Goal: Find specific page/section

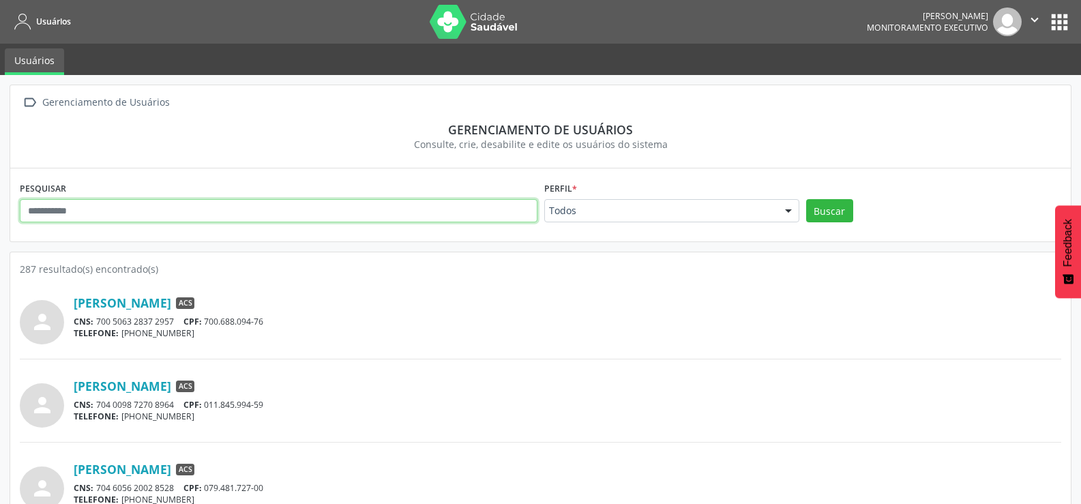
click at [59, 208] on input "text" at bounding box center [278, 210] width 517 height 23
click at [806, 199] on button "Buscar" at bounding box center [829, 210] width 47 height 23
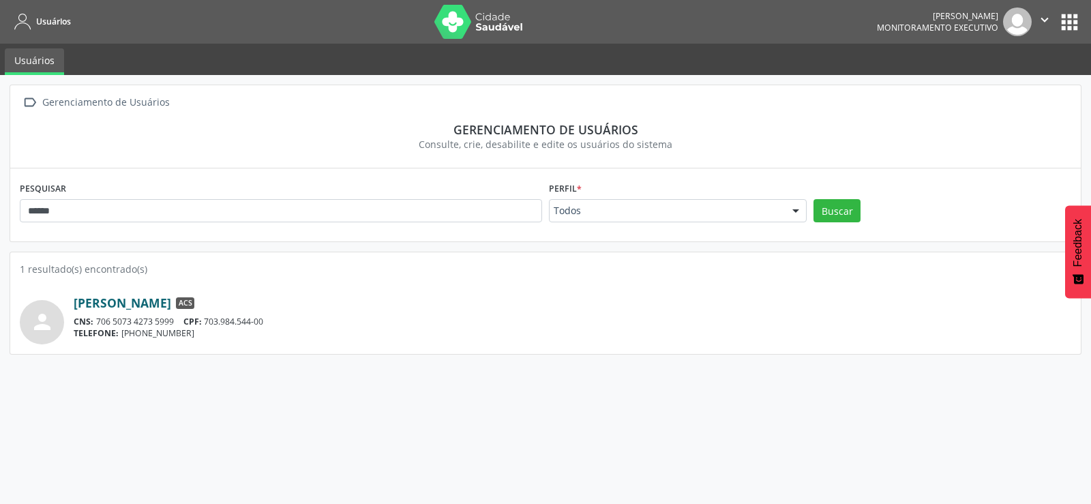
click at [171, 304] on link "[PERSON_NAME]" at bounding box center [122, 302] width 97 height 15
drag, startPoint x: 84, startPoint y: 198, endPoint x: 0, endPoint y: 209, distance: 84.6
click at [0, 209] on div " Gerenciamento de Usuários Gerenciamento de usuários Consulte, crie, desabilit…" at bounding box center [545, 289] width 1091 height 429
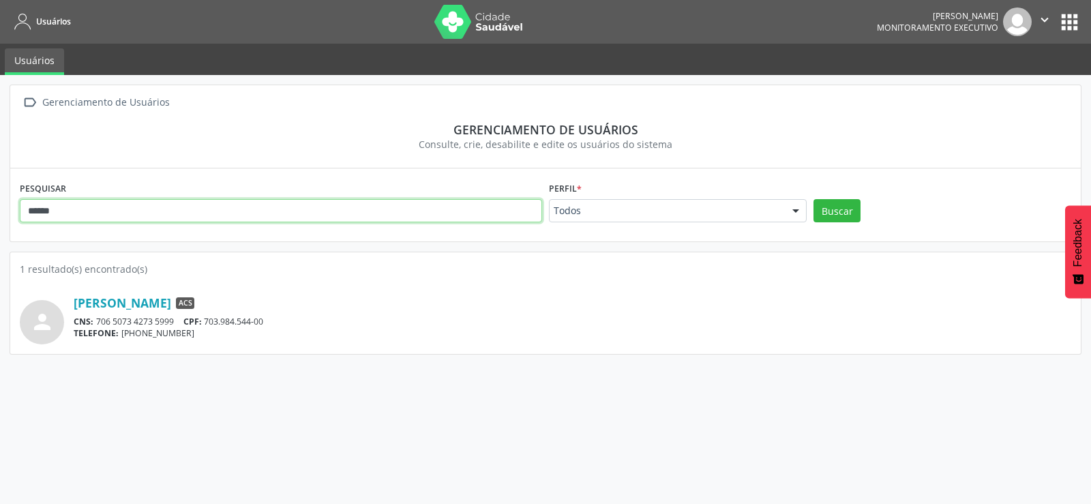
drag, startPoint x: 42, startPoint y: 205, endPoint x: 0, endPoint y: 202, distance: 42.4
click at [0, 202] on div " Gerenciamento de Usuários Gerenciamento de usuários Consulte, crie, desabilit…" at bounding box center [545, 289] width 1091 height 429
type input "*******"
click at [813, 199] on button "Buscar" at bounding box center [836, 210] width 47 height 23
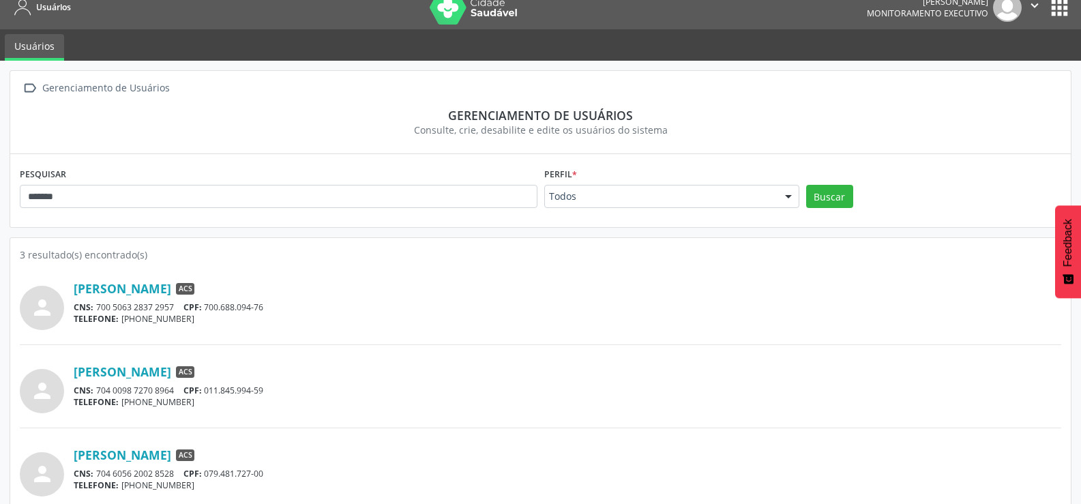
scroll to position [27, 0]
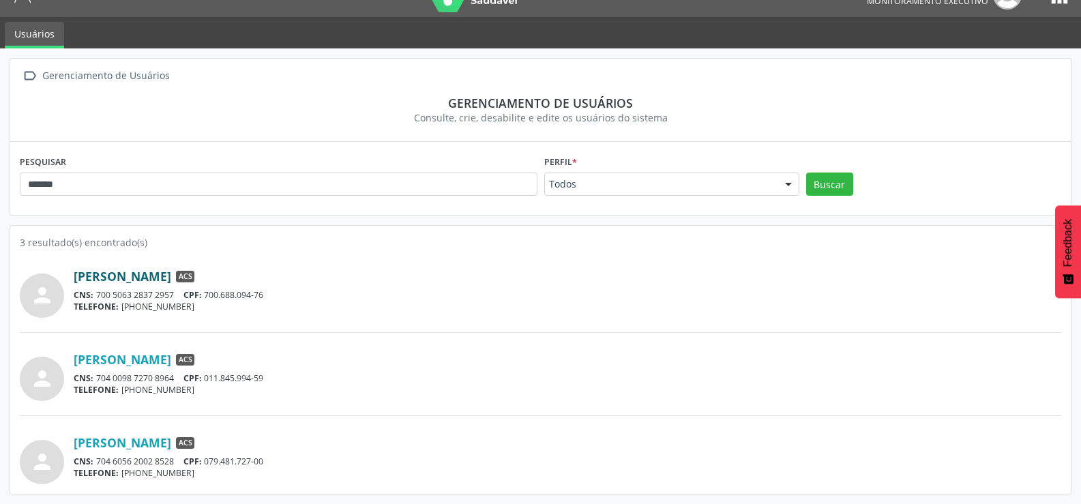
click at [171, 275] on link "[PERSON_NAME]" at bounding box center [122, 276] width 97 height 15
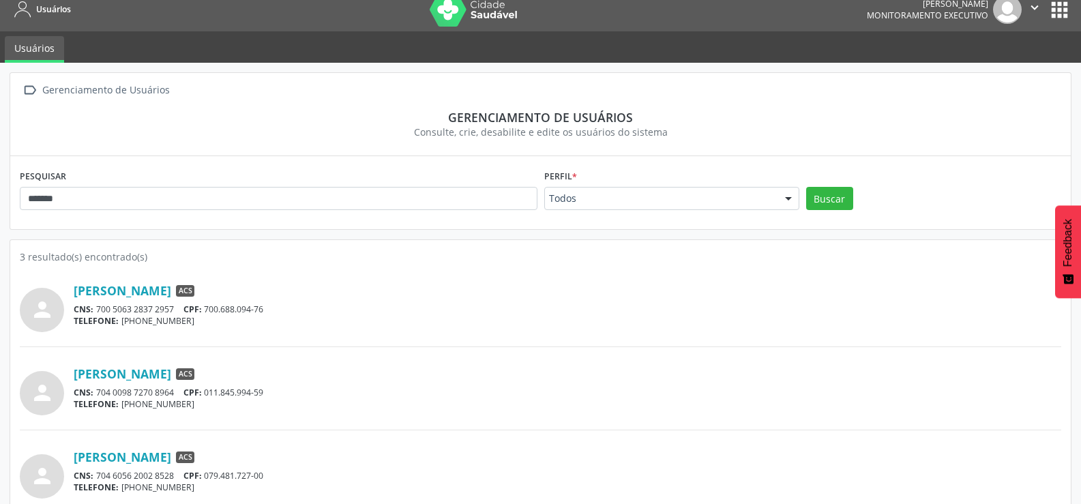
scroll to position [0, 0]
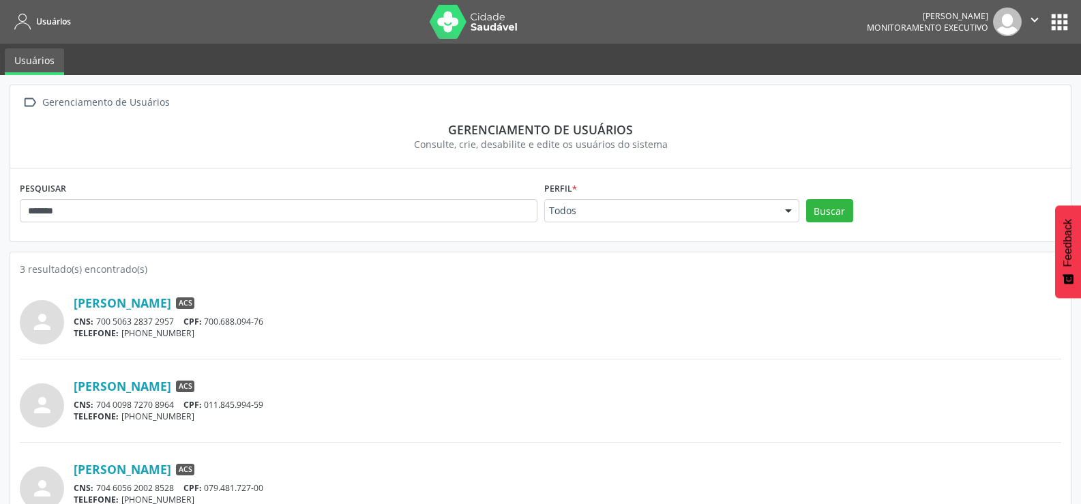
click at [489, 21] on img at bounding box center [473, 22] width 89 height 34
